Goal: Task Accomplishment & Management: Manage account settings

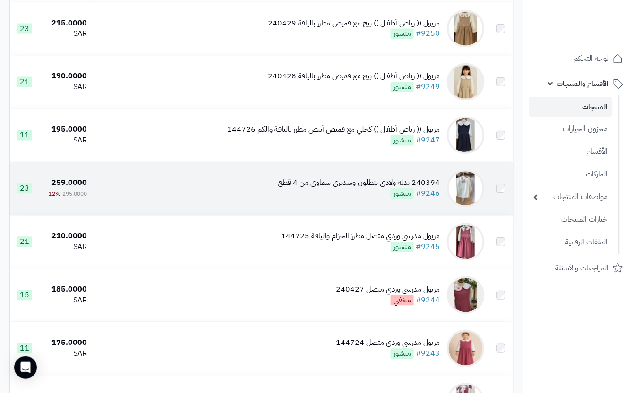
scroll to position [441, 0]
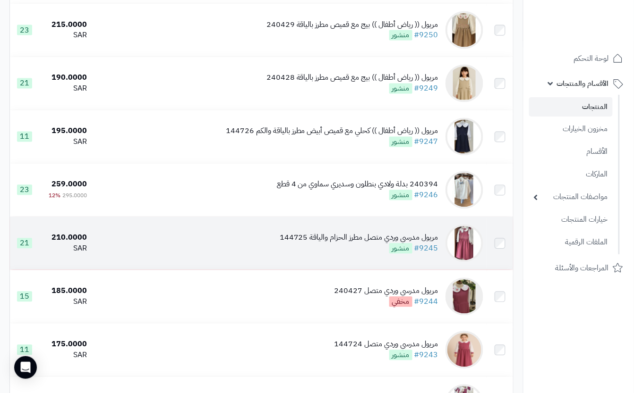
click at [335, 255] on div "مريول مدرسي وردي متصل مطرز الحزام والياقة 144725 #9245 منشور" at bounding box center [359, 244] width 159 height 22
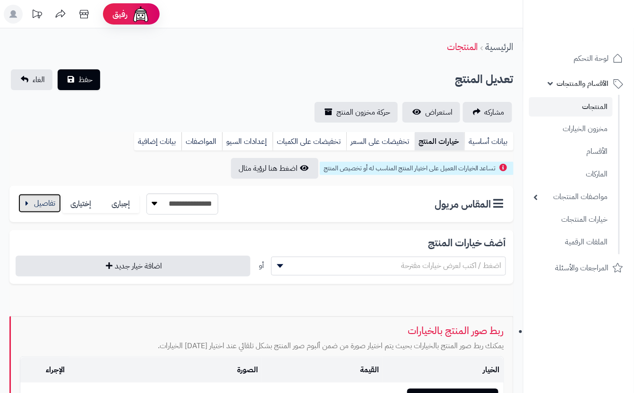
click at [38, 203] on button "button" at bounding box center [39, 203] width 43 height 19
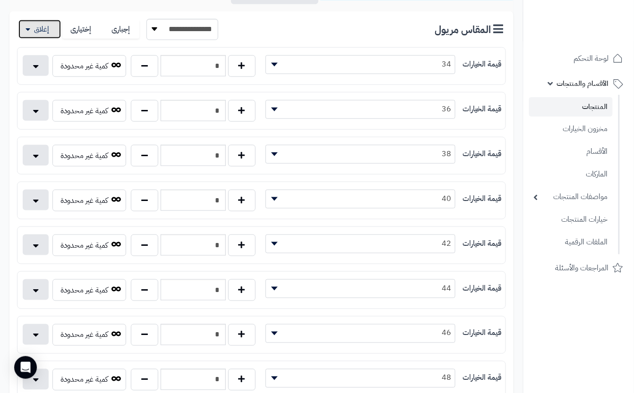
scroll to position [315, 0]
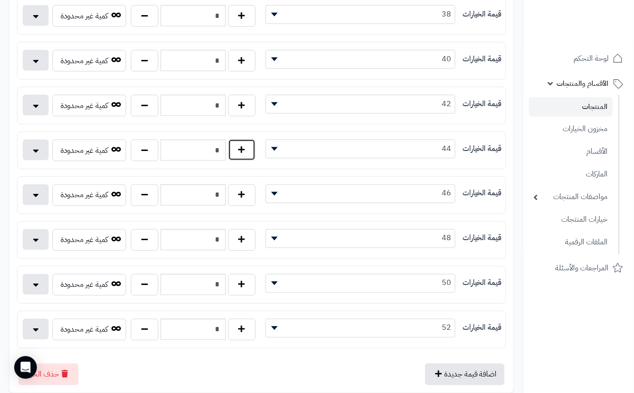
click at [242, 154] on button "button" at bounding box center [241, 150] width 27 height 22
type input "*"
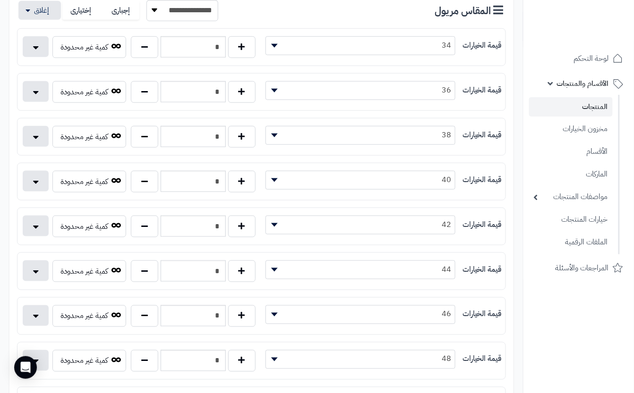
scroll to position [0, 0]
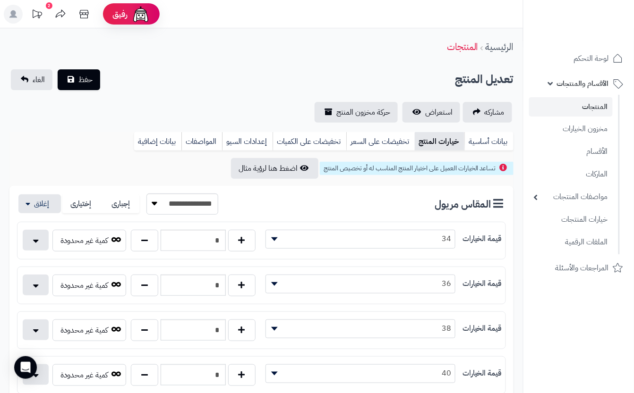
click at [189, 55] on div "الرئيسية المنتجات" at bounding box center [261, 47] width 523 height 26
click at [74, 72] on button "حفظ" at bounding box center [79, 79] width 43 height 21
